Goal: Navigation & Orientation: Find specific page/section

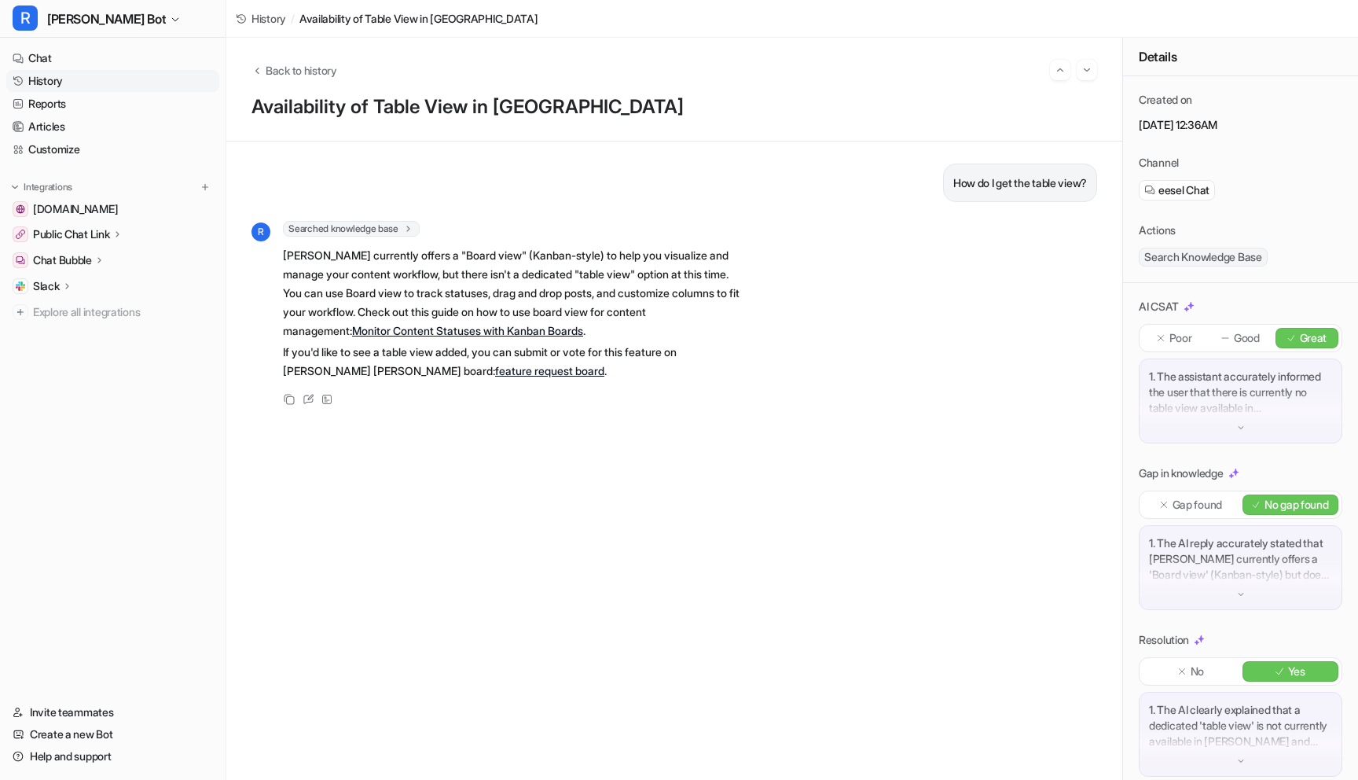
click at [62, 86] on link "History" at bounding box center [112, 81] width 213 height 22
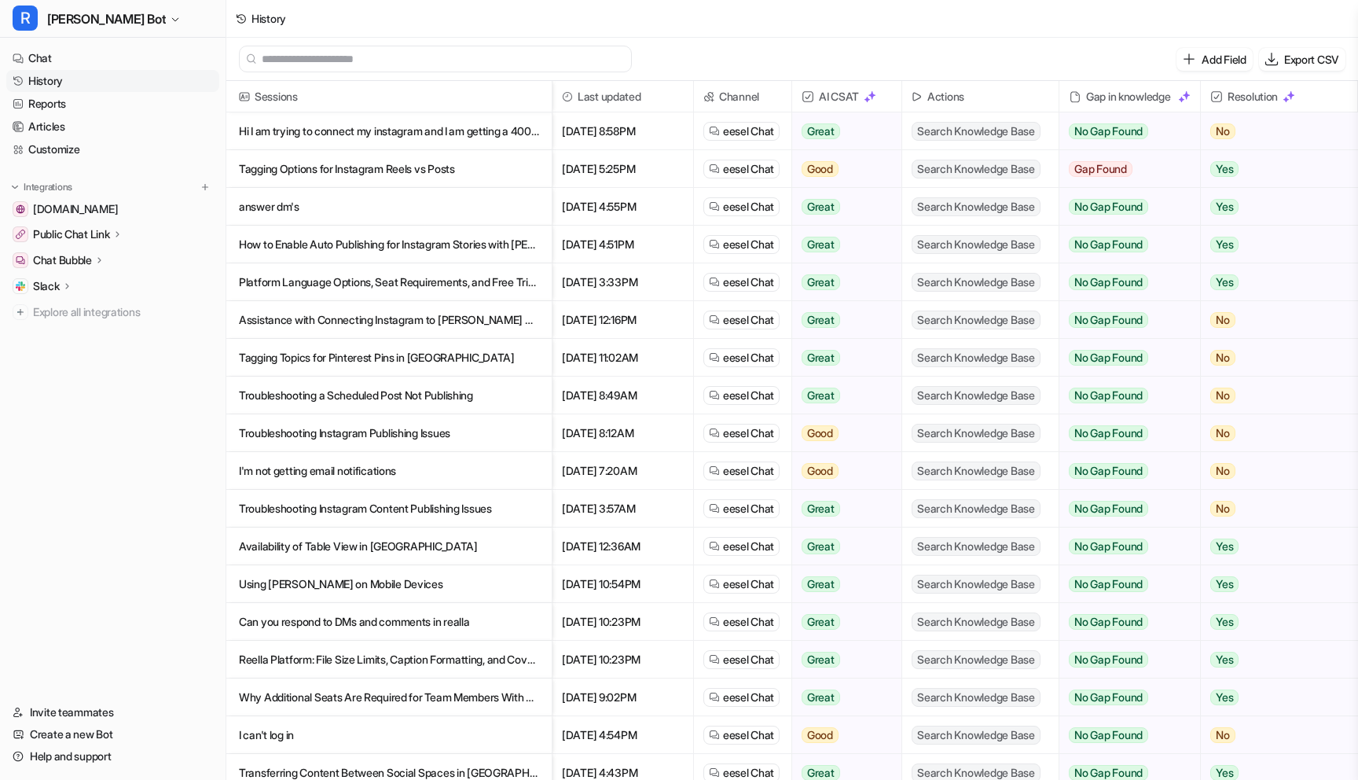
click at [461, 139] on p "Hi I am trying to connect my instagram and I am getting a 400 session invalid er" at bounding box center [389, 131] width 300 height 38
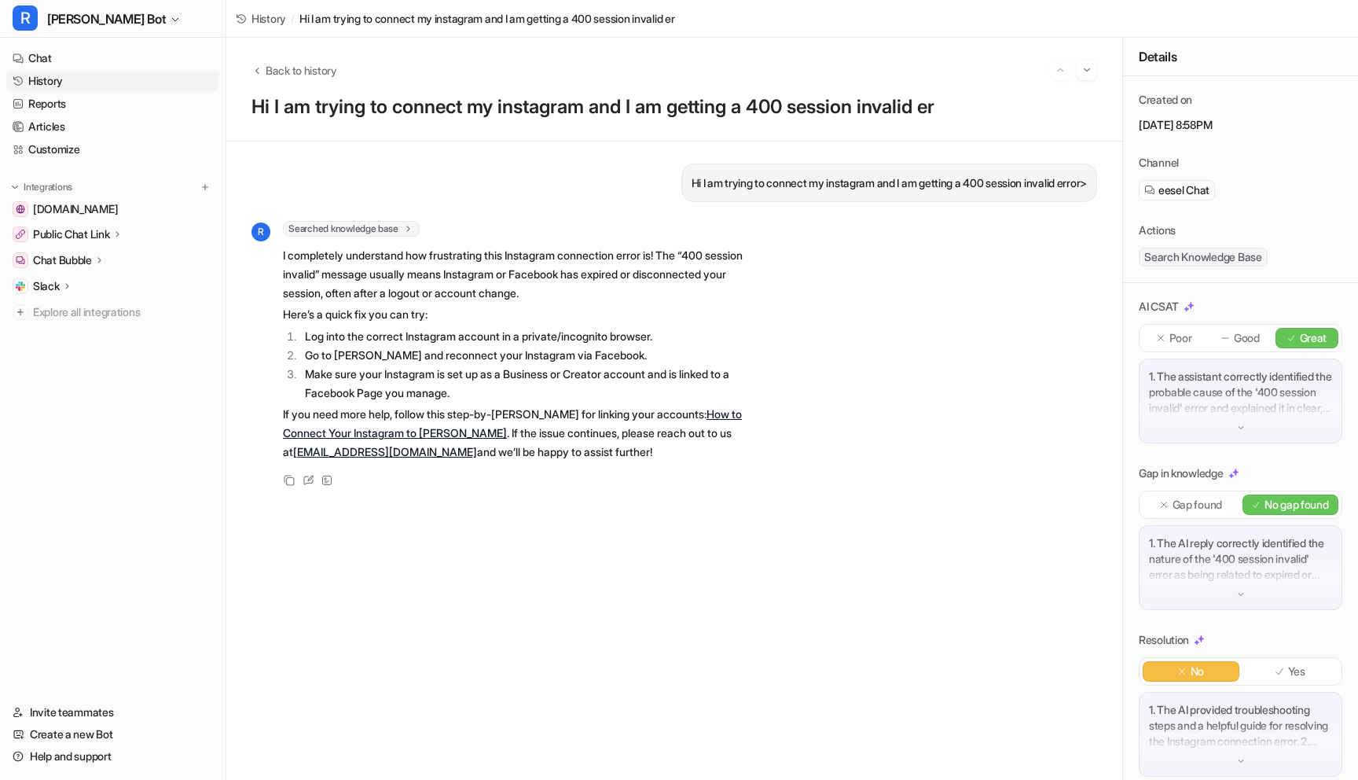
click at [73, 75] on link "History" at bounding box center [112, 81] width 213 height 22
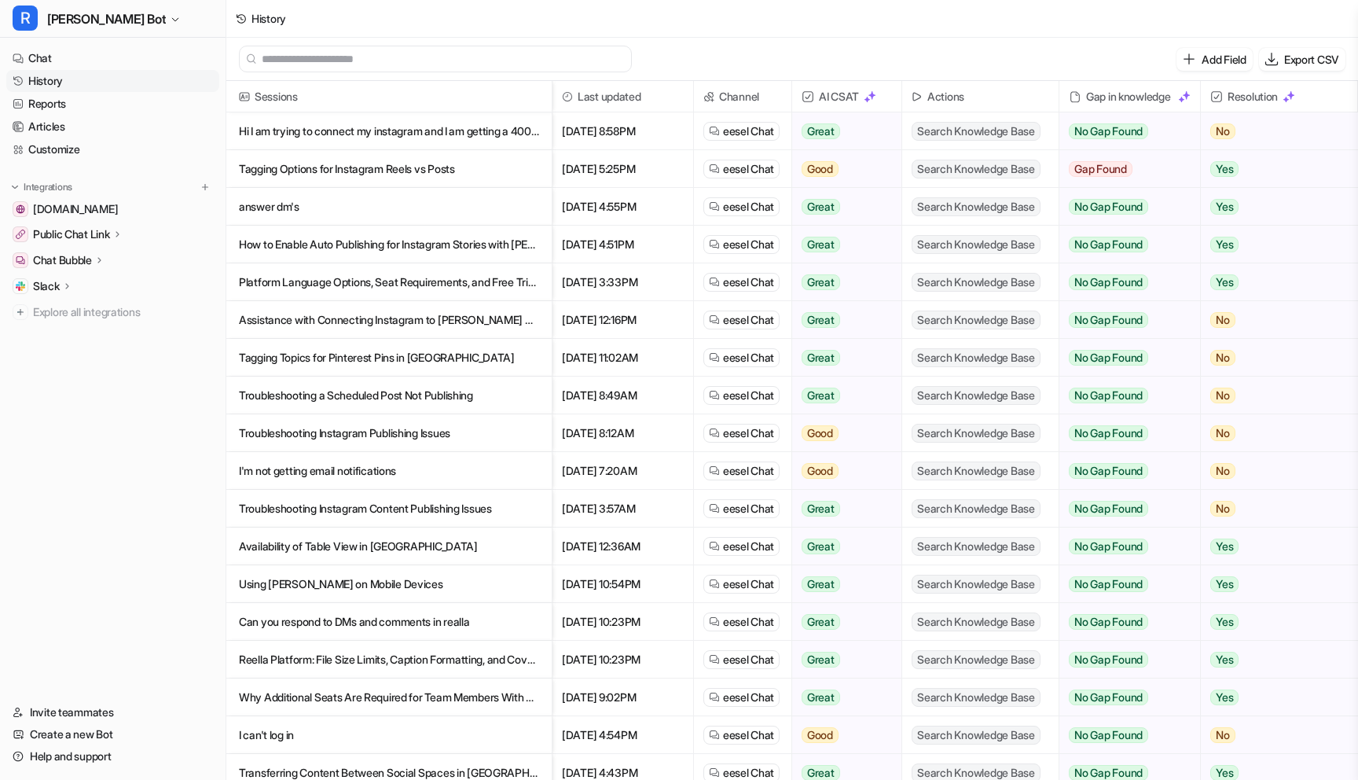
click at [353, 175] on p "Tagging Options for Instagram Reels vs Posts" at bounding box center [389, 169] width 300 height 38
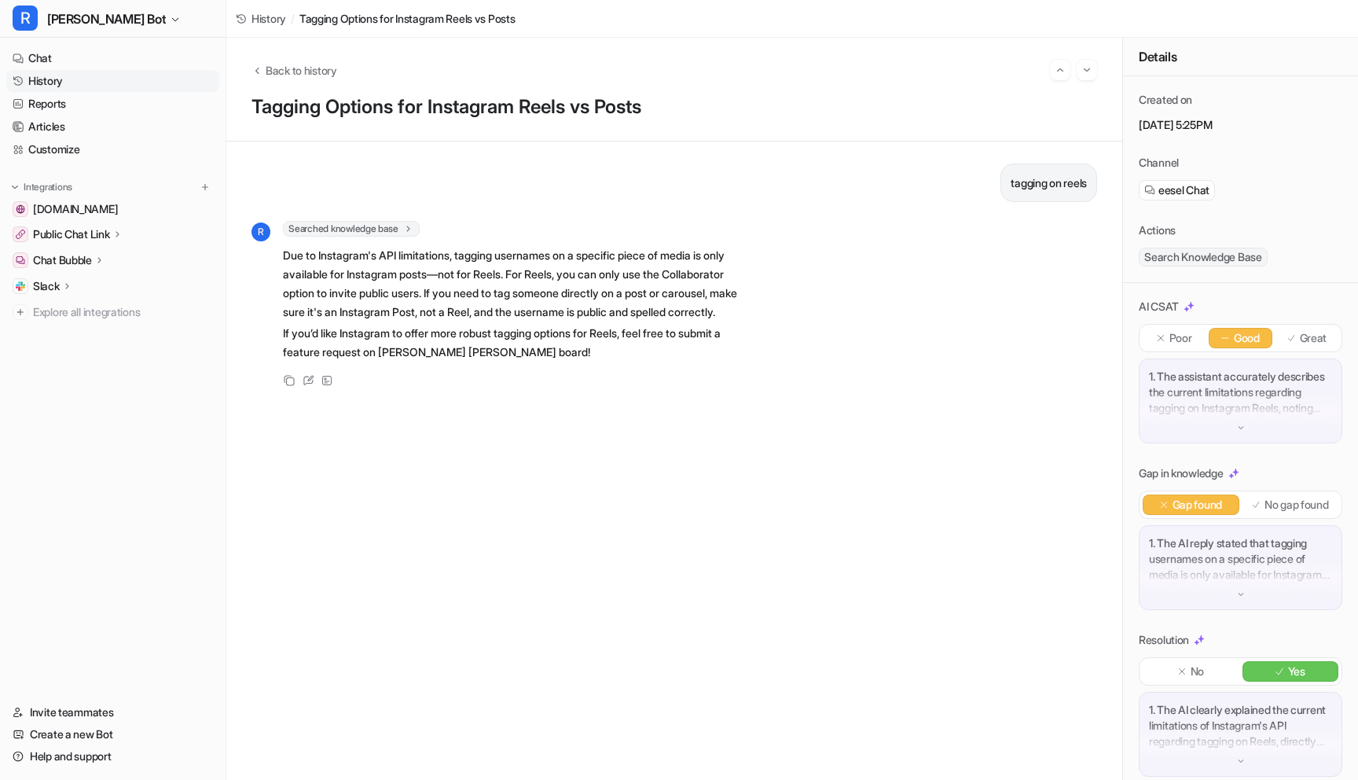
click at [49, 79] on link "History" at bounding box center [112, 81] width 213 height 22
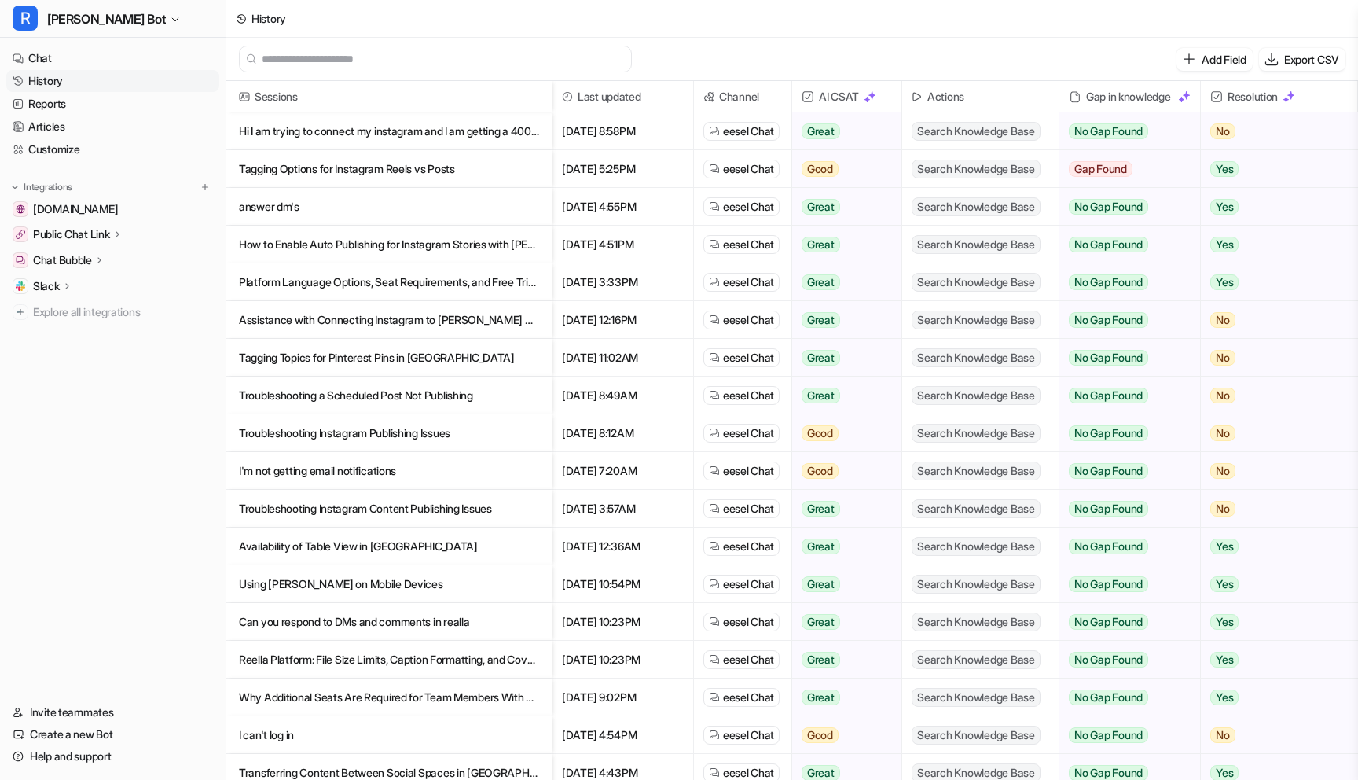
click at [279, 218] on p "answer dm's" at bounding box center [389, 207] width 300 height 38
click at [286, 202] on p "answer dm's" at bounding box center [389, 207] width 300 height 38
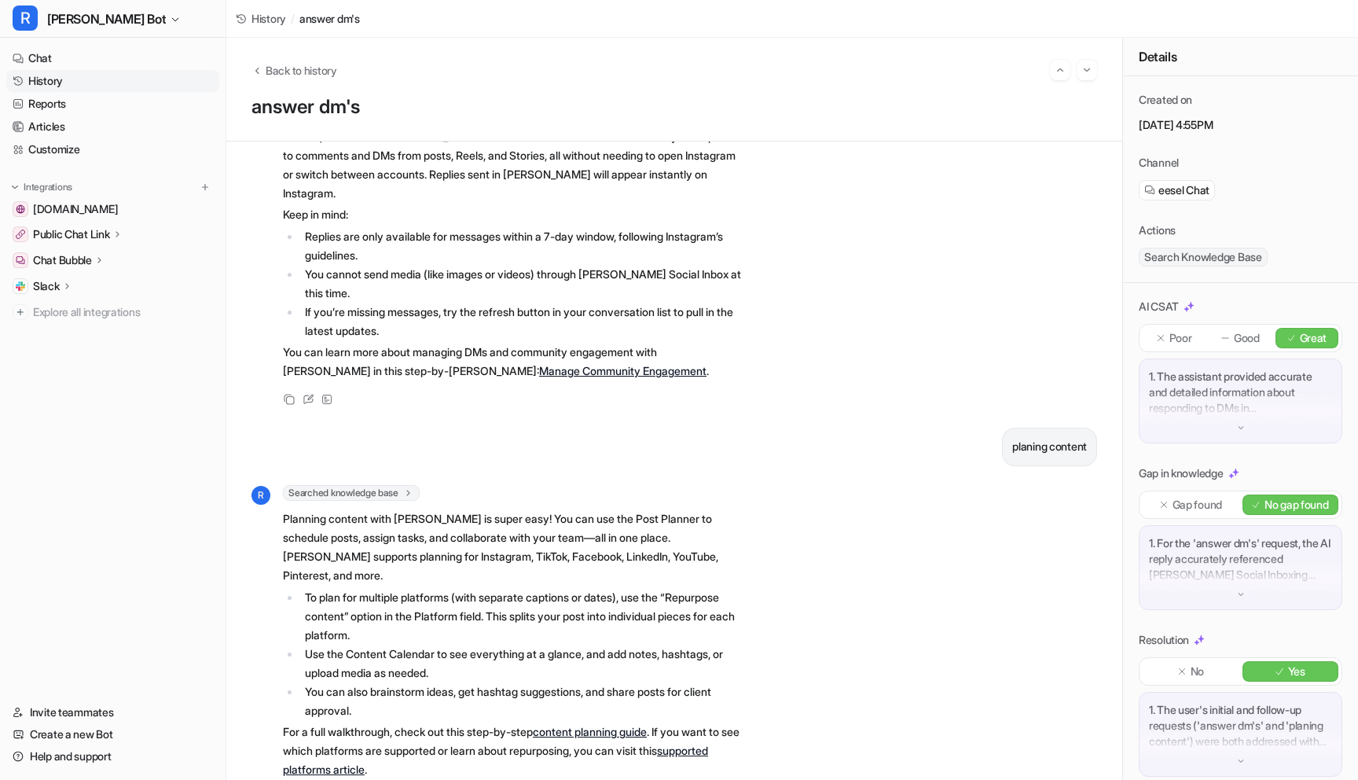
scroll to position [141, 0]
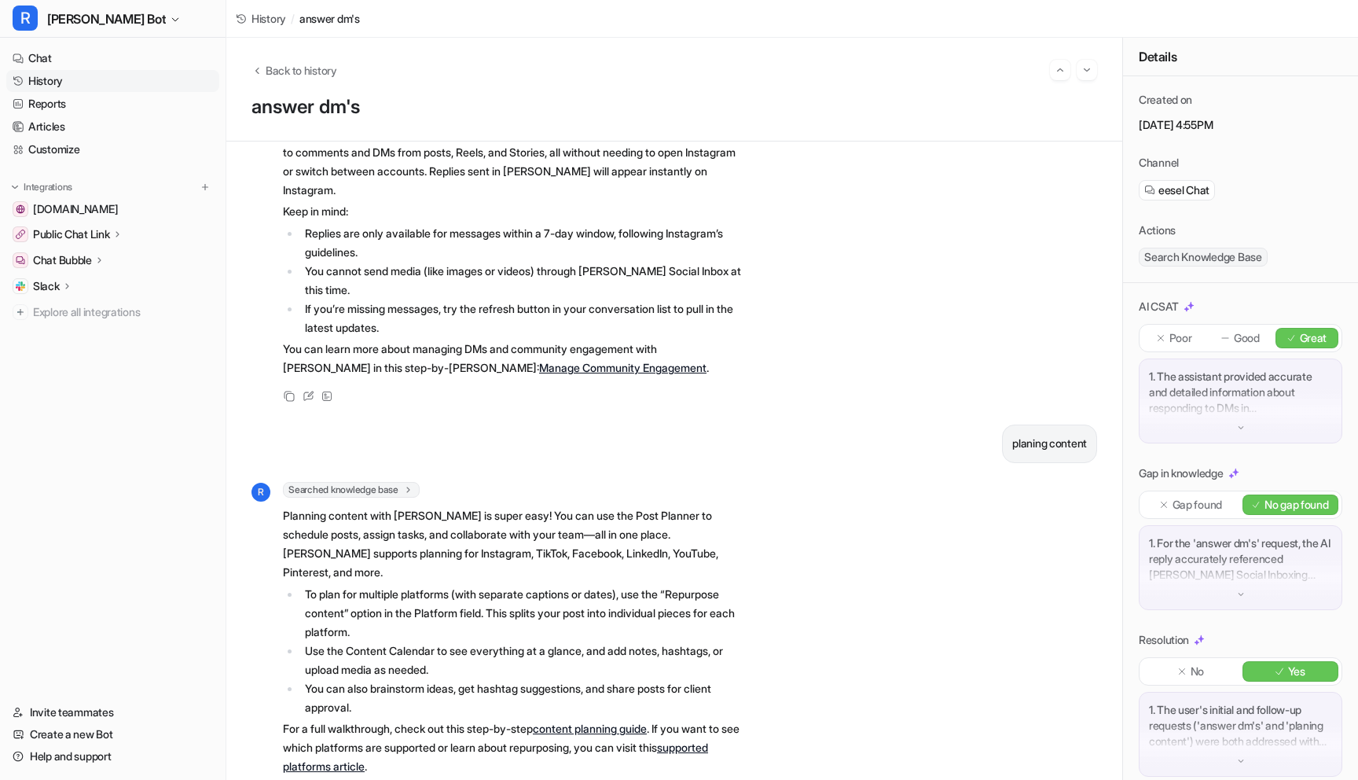
click at [46, 92] on ul "Chat History Reports Articles Customize" at bounding box center [112, 103] width 213 height 113
click at [46, 86] on link "History" at bounding box center [112, 81] width 213 height 22
